Goal: Task Accomplishment & Management: Manage account settings

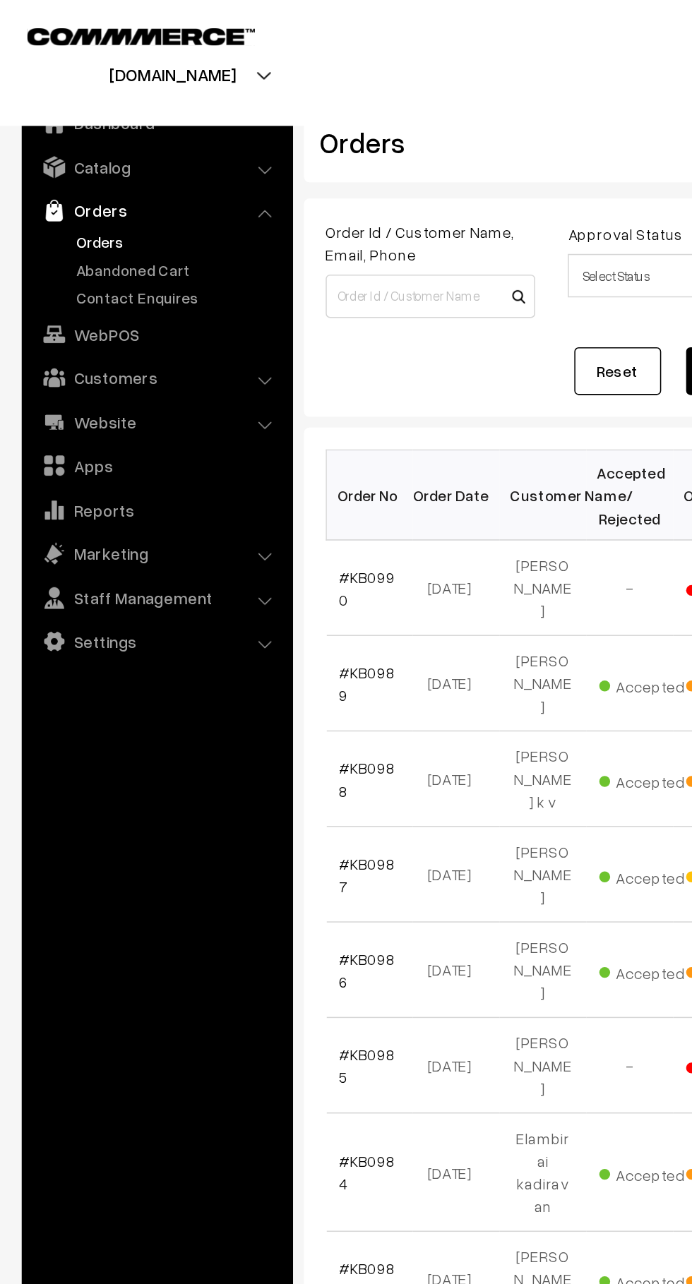
click at [53, 174] on link "Abandoned Cart" at bounding box center [116, 175] width 140 height 15
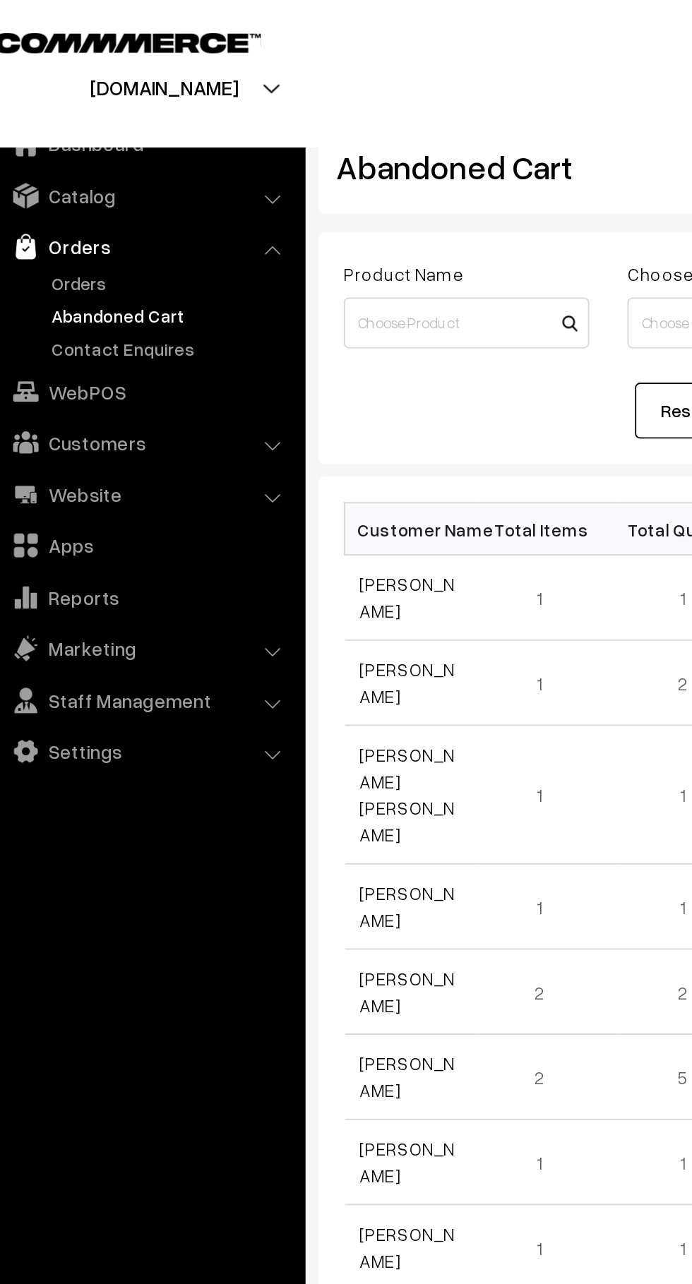
click at [251, 335] on link "[PERSON_NAME]" at bounding box center [247, 331] width 53 height 27
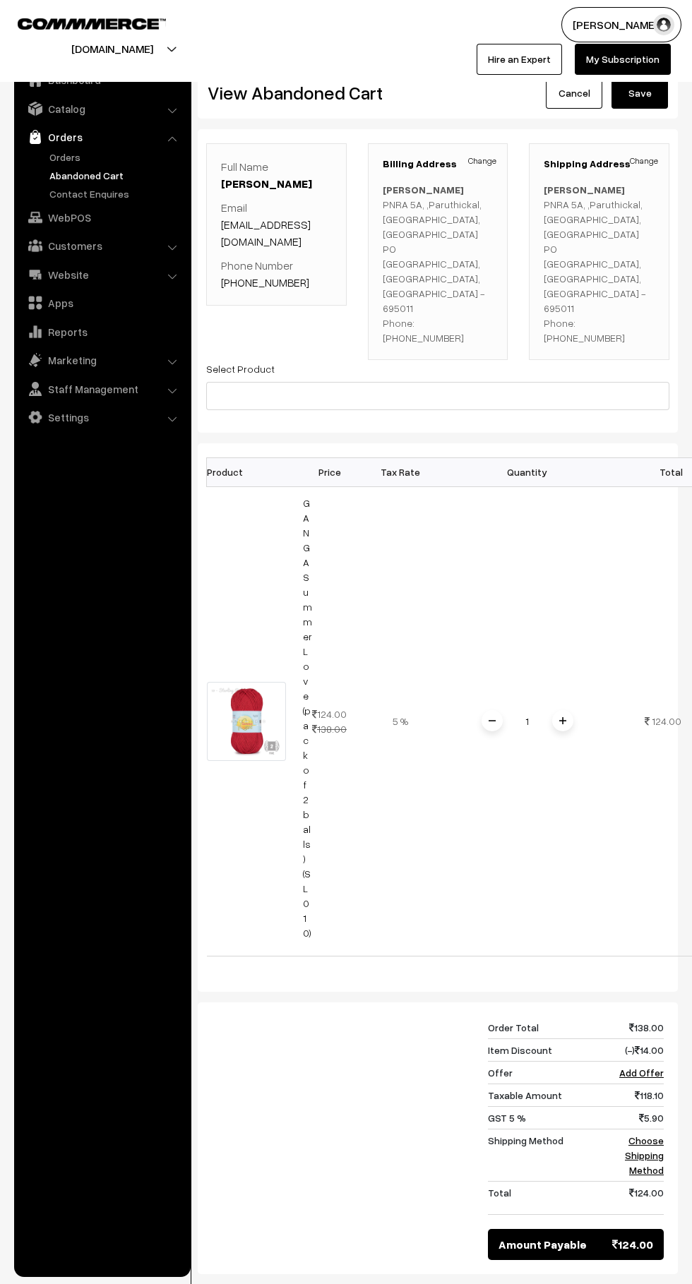
scroll to position [0, 40]
